Goal: Task Accomplishment & Management: Manage account settings

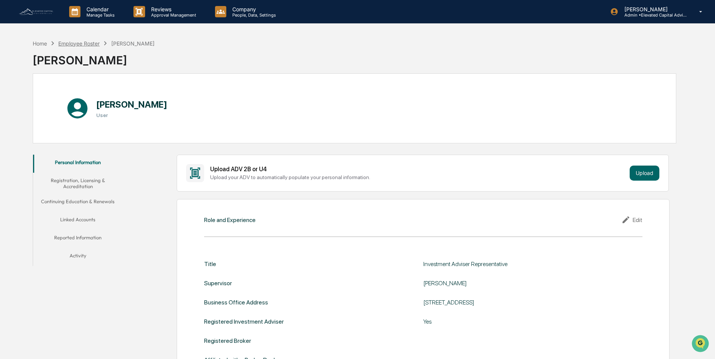
click at [82, 45] on div "Employee Roster" at bounding box center [78, 43] width 41 height 6
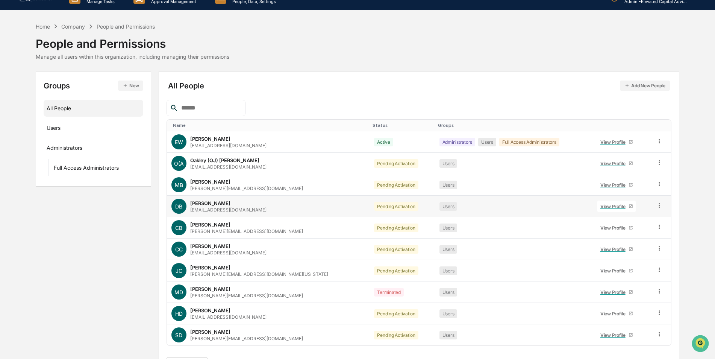
scroll to position [34, 0]
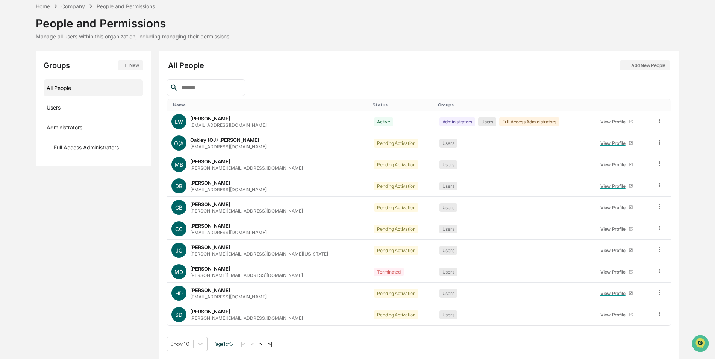
click at [264, 343] on button ">" at bounding box center [261, 344] width 8 height 6
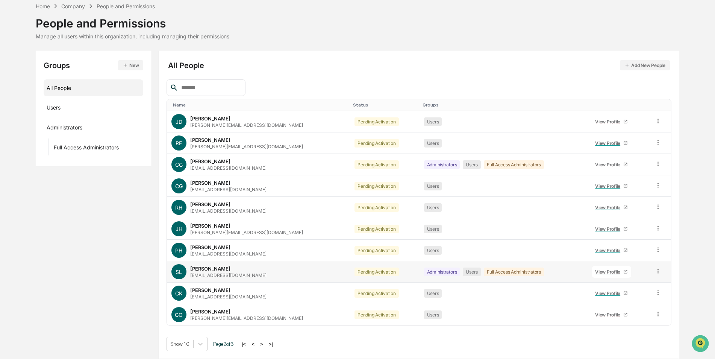
click at [595, 273] on div "View Profile" at bounding box center [609, 272] width 28 height 6
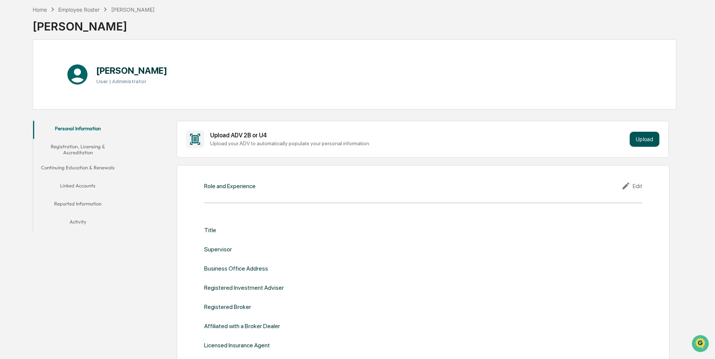
click at [640, 140] on button "Upload" at bounding box center [645, 139] width 30 height 15
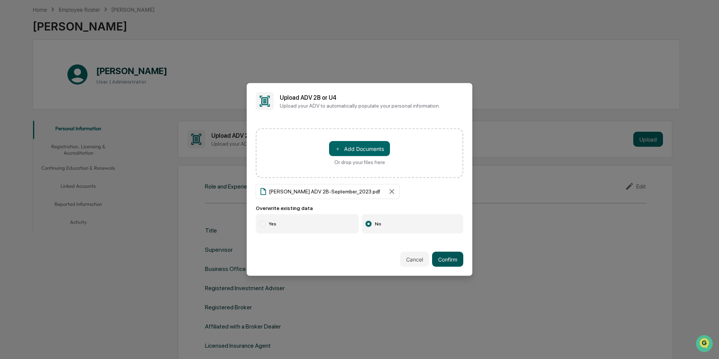
click at [451, 258] on button "Confirm" at bounding box center [447, 259] width 31 height 15
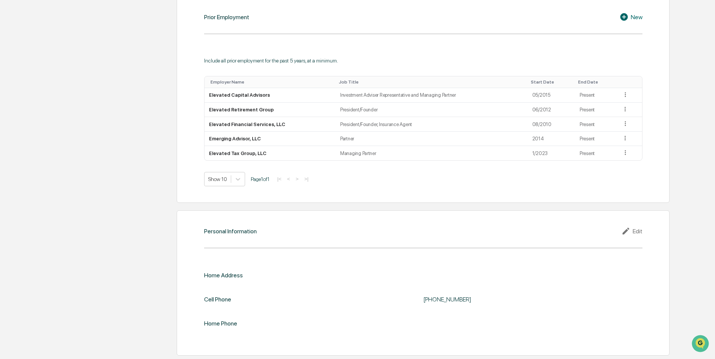
scroll to position [594, 0]
click at [640, 232] on div "Edit" at bounding box center [632, 230] width 21 height 9
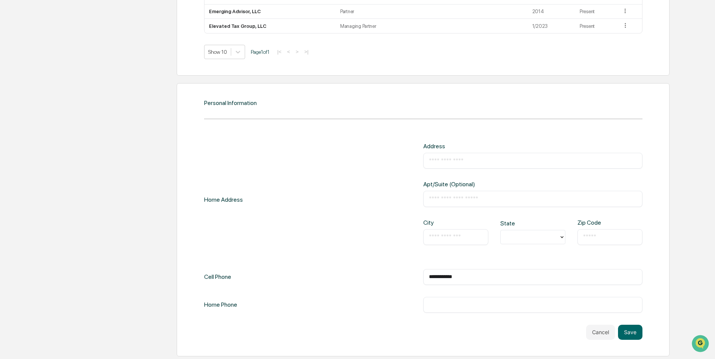
scroll to position [722, 0]
drag, startPoint x: 476, startPoint y: 274, endPoint x: 386, endPoint y: 275, distance: 89.9
click at [386, 275] on div "**********" at bounding box center [423, 276] width 439 height 16
click at [630, 333] on button "Save" at bounding box center [630, 331] width 24 height 15
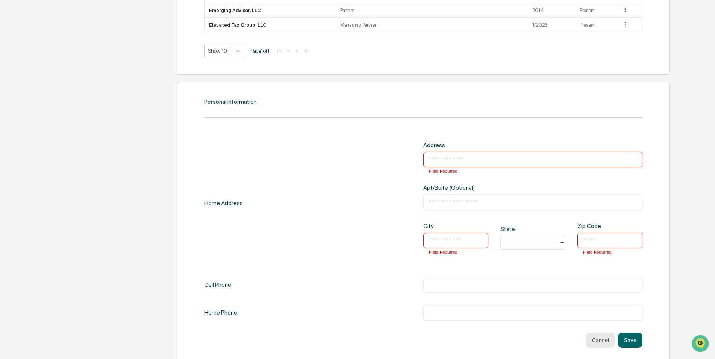
click at [598, 341] on button "Cancel" at bounding box center [600, 340] width 29 height 15
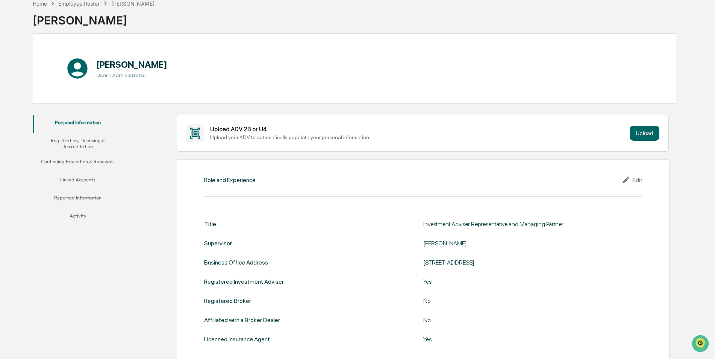
scroll to position [0, 0]
